Goal: Task Accomplishment & Management: Manage account settings

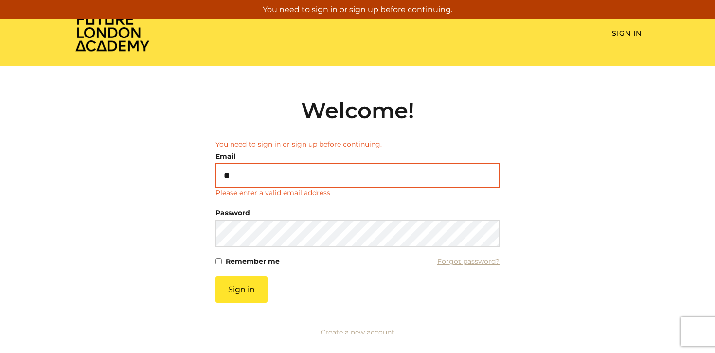
type input "*"
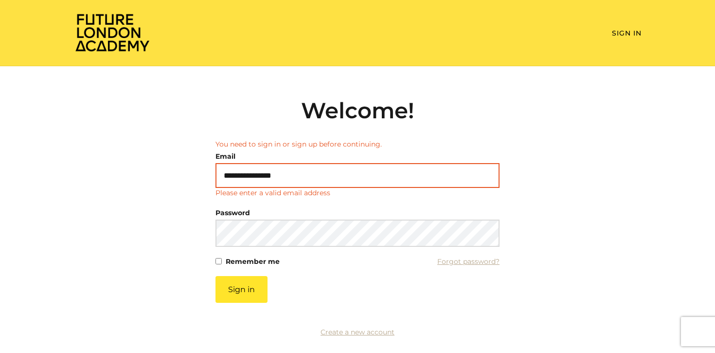
type input "**********"
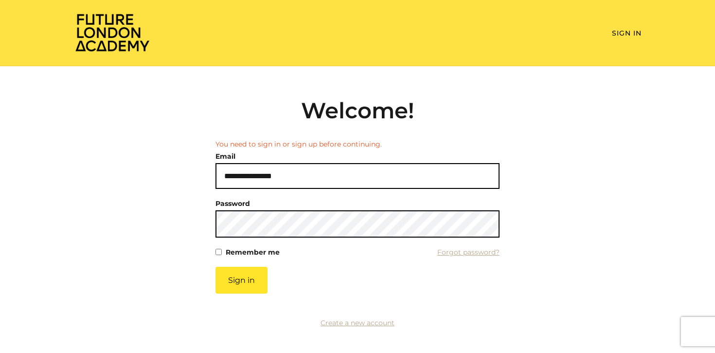
click at [215, 266] on button "Sign in" at bounding box center [241, 279] width 52 height 27
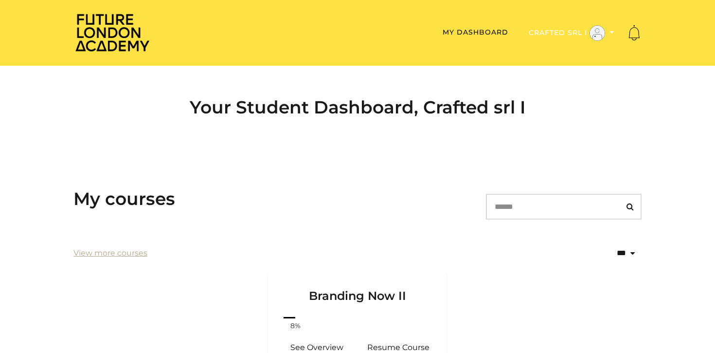
click at [606, 33] on button "Crafted srl I" at bounding box center [571, 33] width 91 height 17
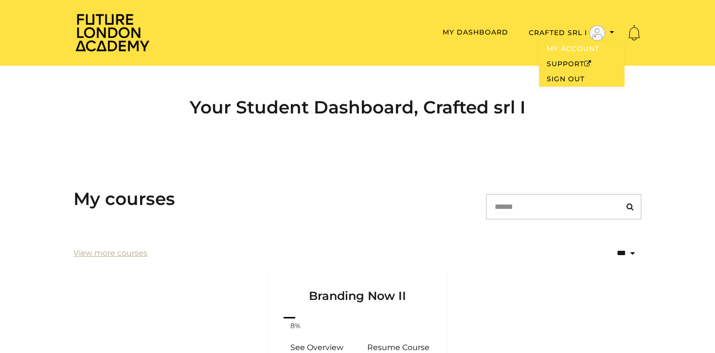
click at [588, 48] on link "My Account" at bounding box center [582, 48] width 86 height 15
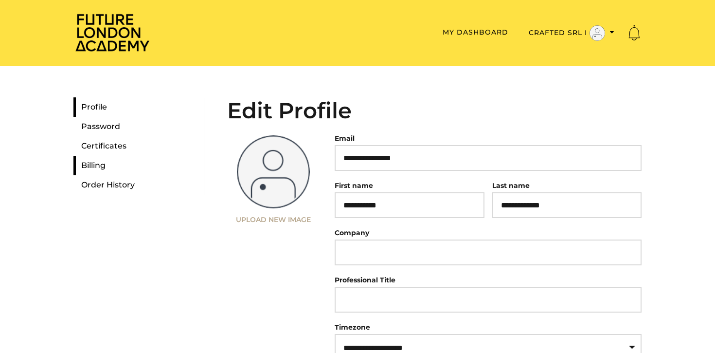
click at [115, 164] on link "Billing" at bounding box center [138, 165] width 130 height 19
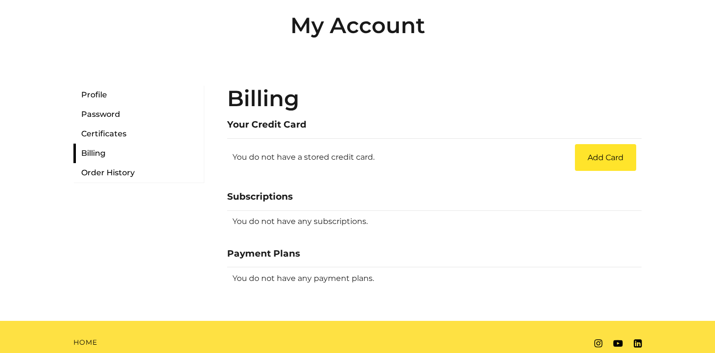
scroll to position [104, 0]
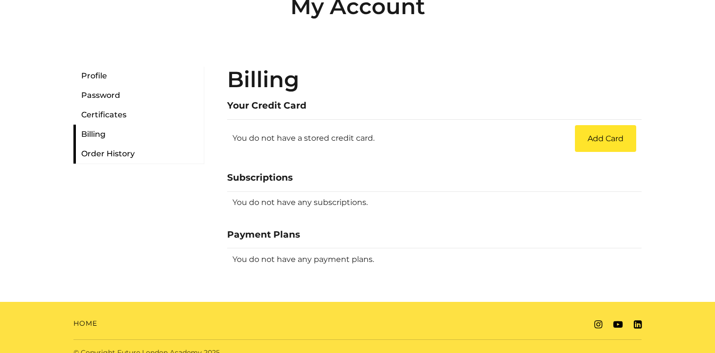
click at [104, 152] on link "Order History" at bounding box center [138, 153] width 130 height 19
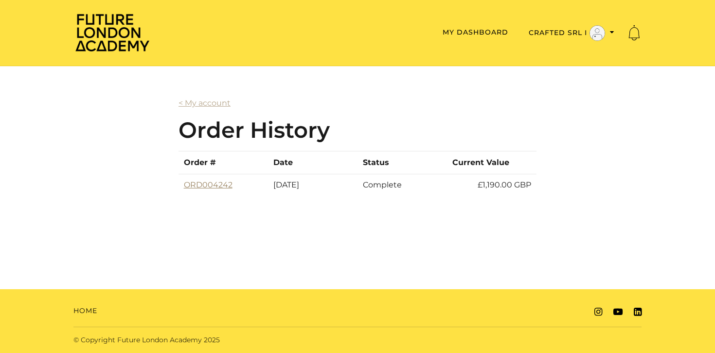
click at [205, 183] on link "ORD004242" at bounding box center [208, 184] width 49 height 9
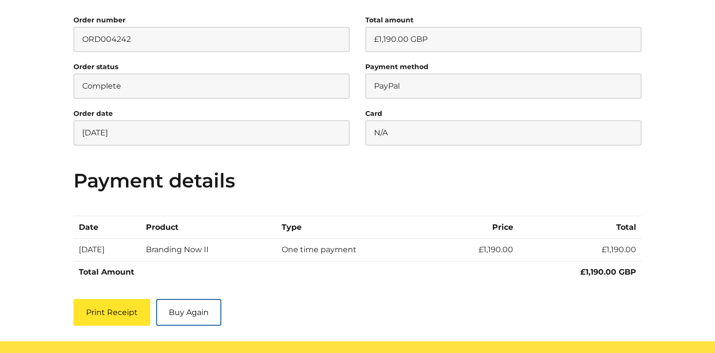
scroll to position [152, 0]
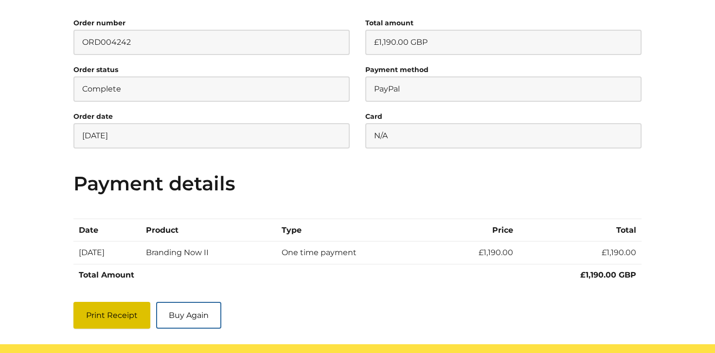
click at [105, 303] on button "Print Receipt" at bounding box center [111, 315] width 77 height 27
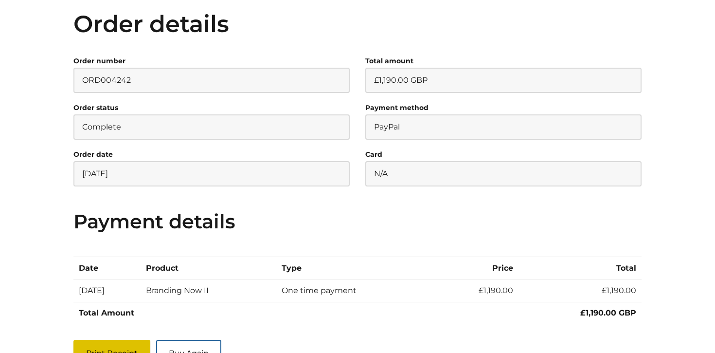
scroll to position [106, 0]
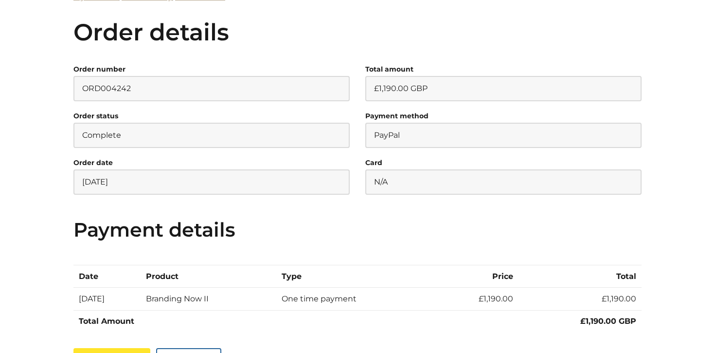
drag, startPoint x: 446, startPoint y: 149, endPoint x: 435, endPoint y: 142, distance: 13.4
click at [446, 149] on li "Payment method PayPal" at bounding box center [503, 132] width 292 height 47
click at [417, 135] on p "PayPal" at bounding box center [503, 135] width 276 height 25
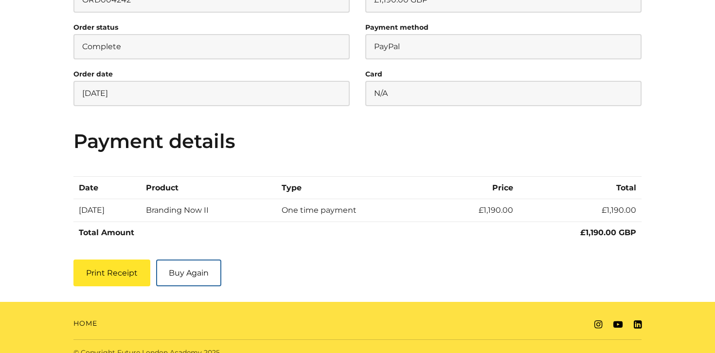
scroll to position [207, 0]
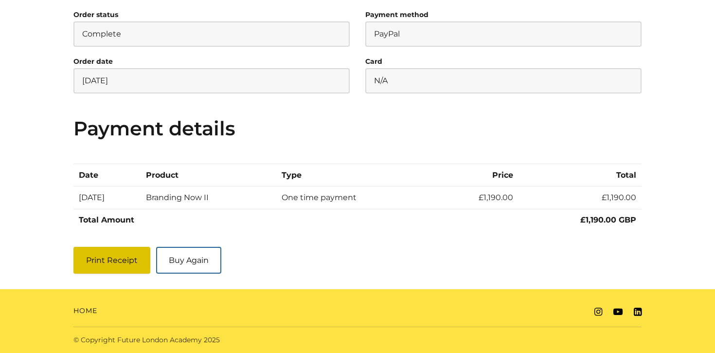
click at [112, 256] on button "Print Receipt" at bounding box center [111, 260] width 77 height 27
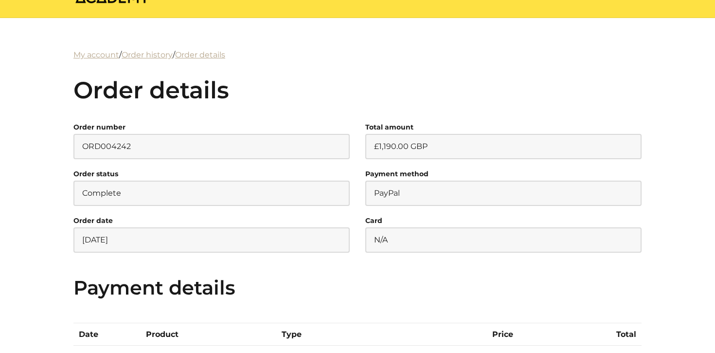
scroll to position [0, 0]
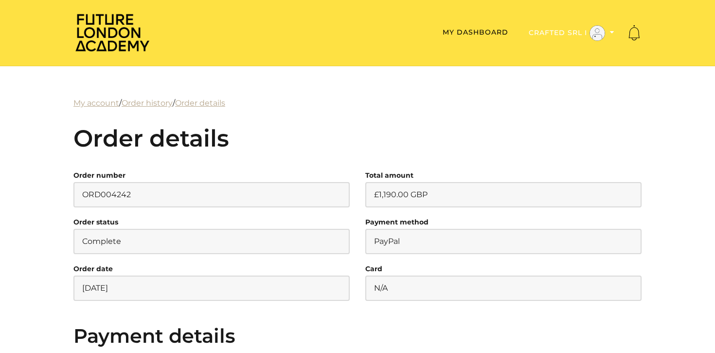
click at [580, 29] on button "Crafted srl I" at bounding box center [571, 33] width 91 height 17
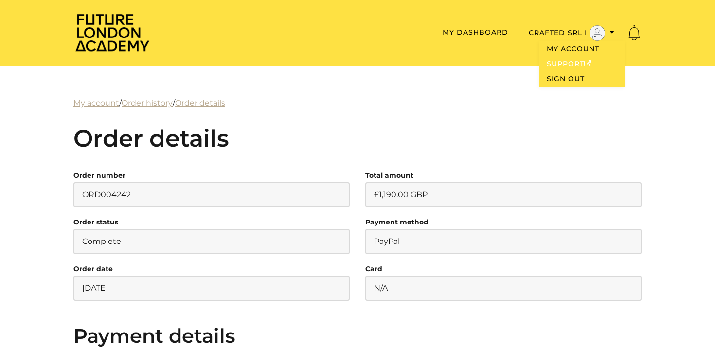
click at [568, 65] on link "Support" at bounding box center [582, 63] width 86 height 15
drag, startPoint x: 127, startPoint y: 193, endPoint x: 79, endPoint y: 194, distance: 48.2
click at [79, 194] on p "ORD004242" at bounding box center [211, 194] width 276 height 25
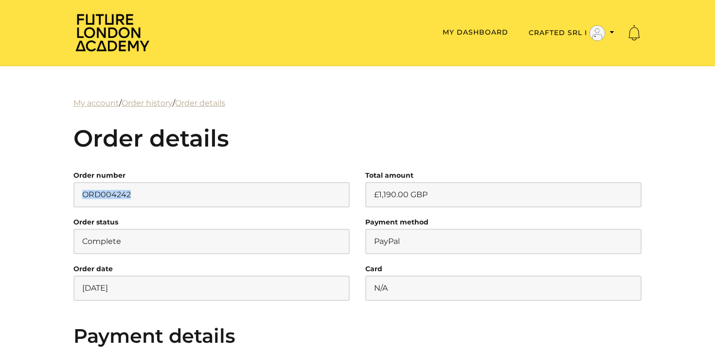
copy p "ORD004242"
click at [585, 32] on button "Crafted srl I" at bounding box center [571, 33] width 91 height 17
click at [566, 48] on link "My Account" at bounding box center [582, 48] width 86 height 15
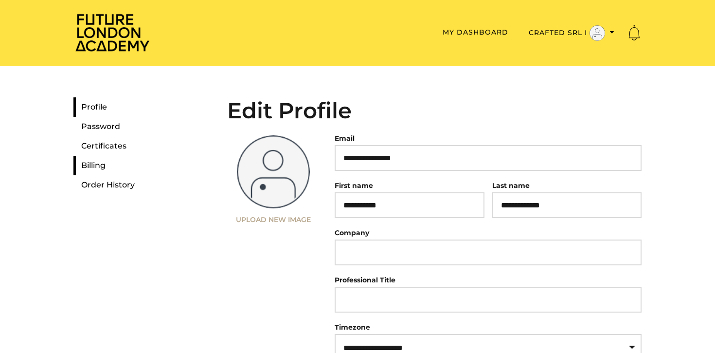
click at [110, 174] on link "Billing" at bounding box center [138, 165] width 130 height 19
click at [117, 179] on link "Order History" at bounding box center [138, 184] width 130 height 19
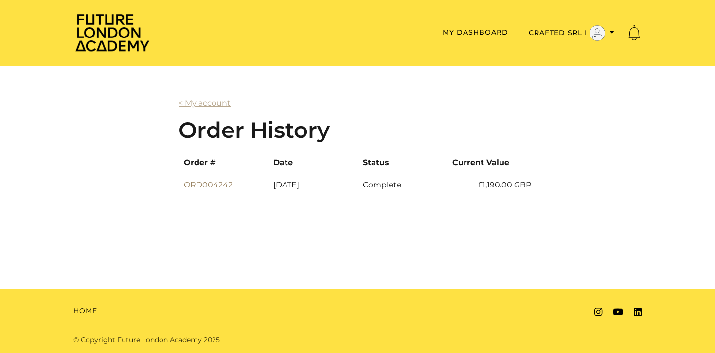
click at [213, 183] on link "ORD004242" at bounding box center [208, 184] width 49 height 9
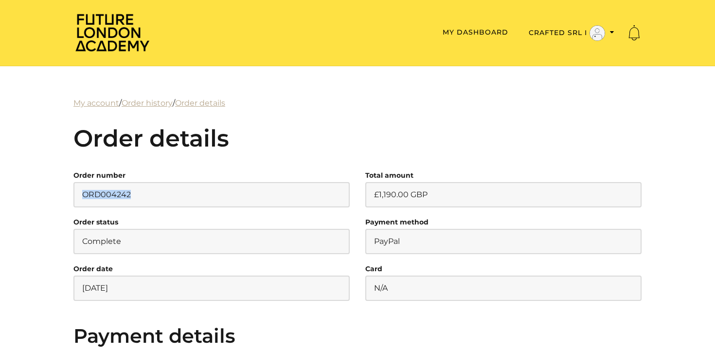
drag, startPoint x: 113, startPoint y: 191, endPoint x: 79, endPoint y: 191, distance: 34.5
click at [79, 191] on p "ORD004242" at bounding box center [211, 194] width 276 height 25
copy p "ORD004242"
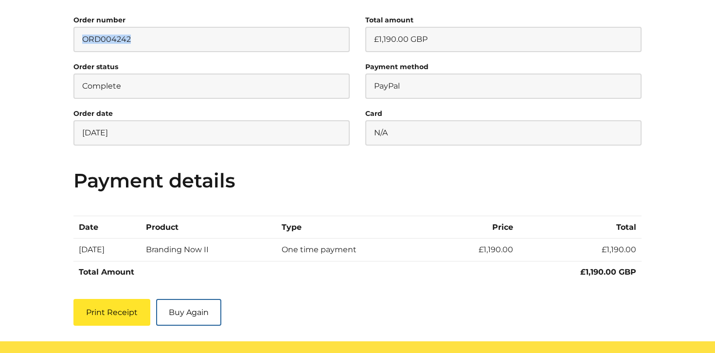
scroll to position [207, 0]
